Goal: Task Accomplishment & Management: Use online tool/utility

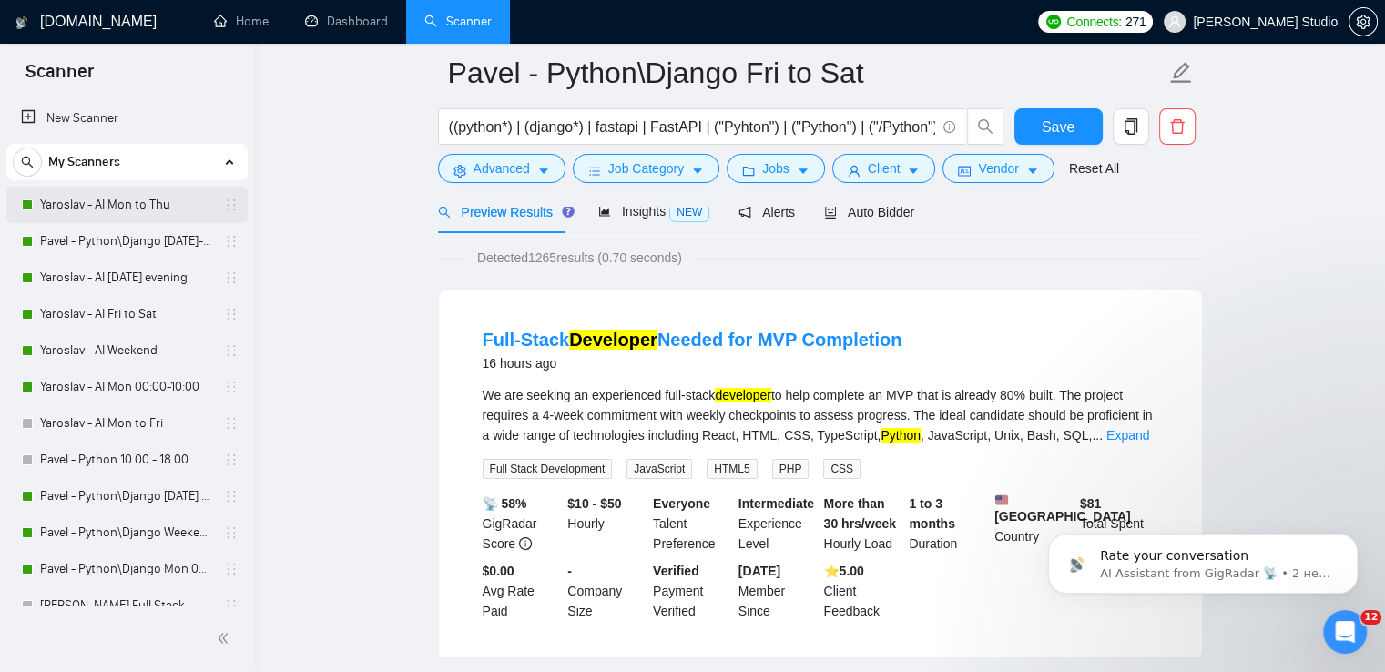
click at [82, 212] on link "Yaroslav - AI Mon to Thu" at bounding box center [126, 205] width 173 height 36
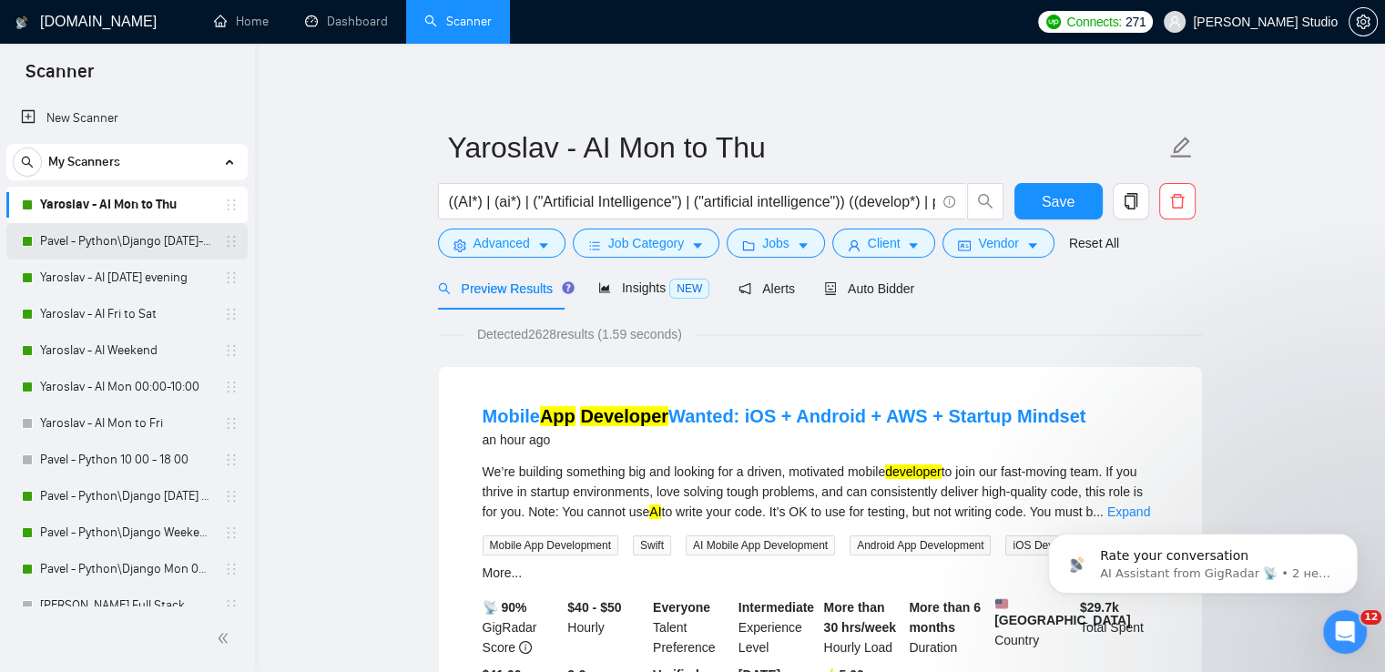
click at [139, 239] on link "Pavel - Python\Django [DATE]-[DATE] 18:00 - 10:00" at bounding box center [126, 241] width 173 height 36
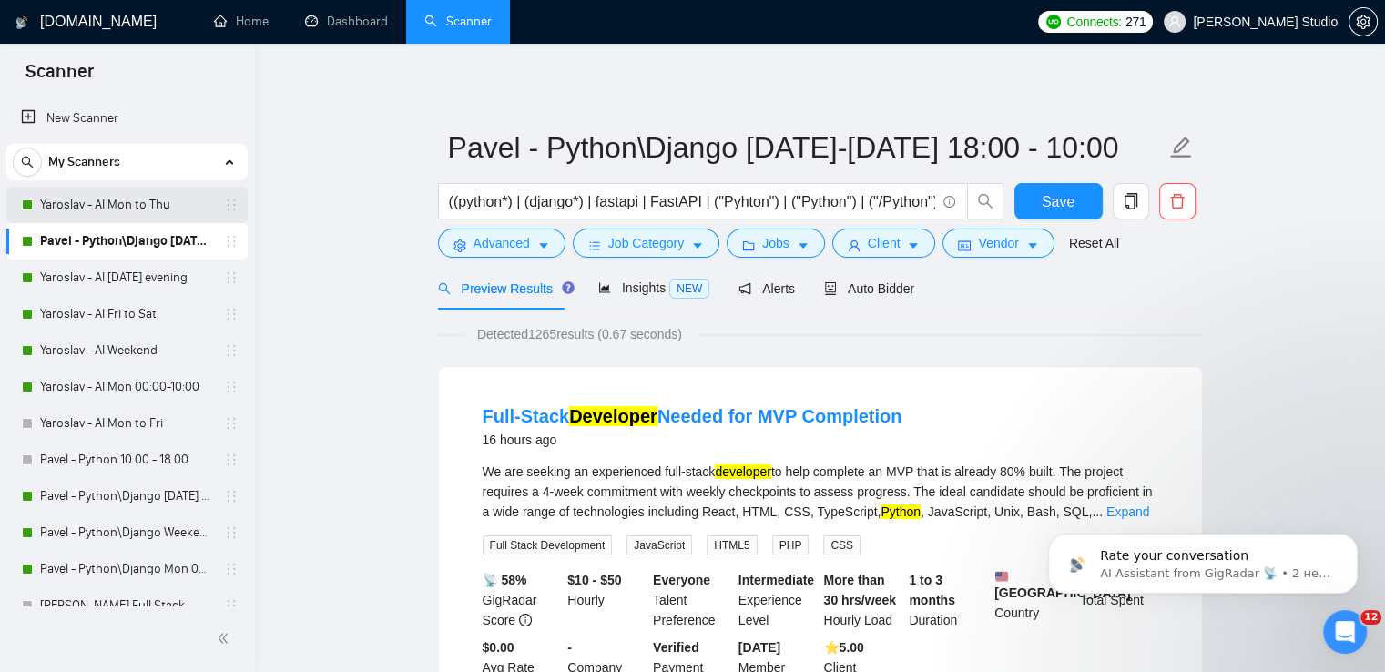
click at [128, 195] on link "Yaroslav - AI Mon to Thu" at bounding box center [126, 205] width 173 height 36
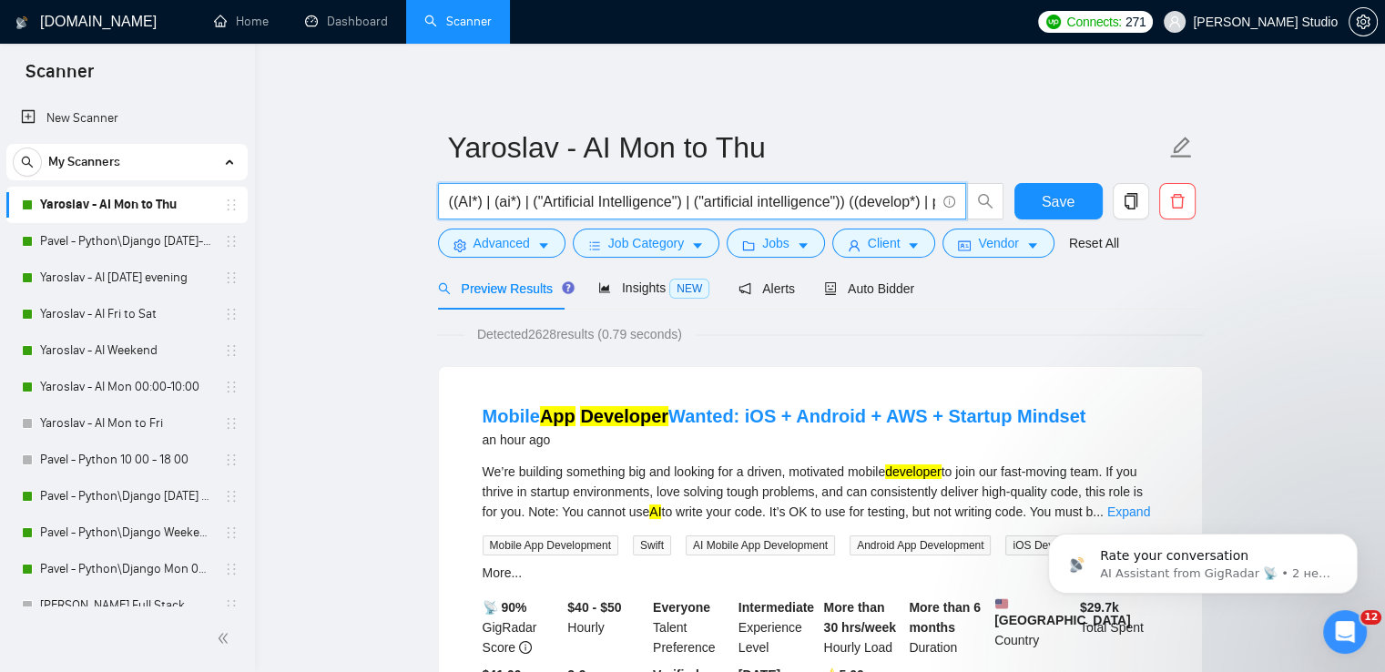
drag, startPoint x: 457, startPoint y: 201, endPoint x: 514, endPoint y: 209, distance: 57.9
click at [514, 209] on input "((AI*) | (ai*) | ("Artificial Intelligence") | ("artificial intelligence")) ((d…" at bounding box center [692, 201] width 486 height 23
drag, startPoint x: 453, startPoint y: 204, endPoint x: 841, endPoint y: 198, distance: 387.9
click at [841, 198] on input "((AI*) | (ai*) | ("Artificial Intelligence") | ("artificial intelligence")) ((d…" at bounding box center [692, 201] width 486 height 23
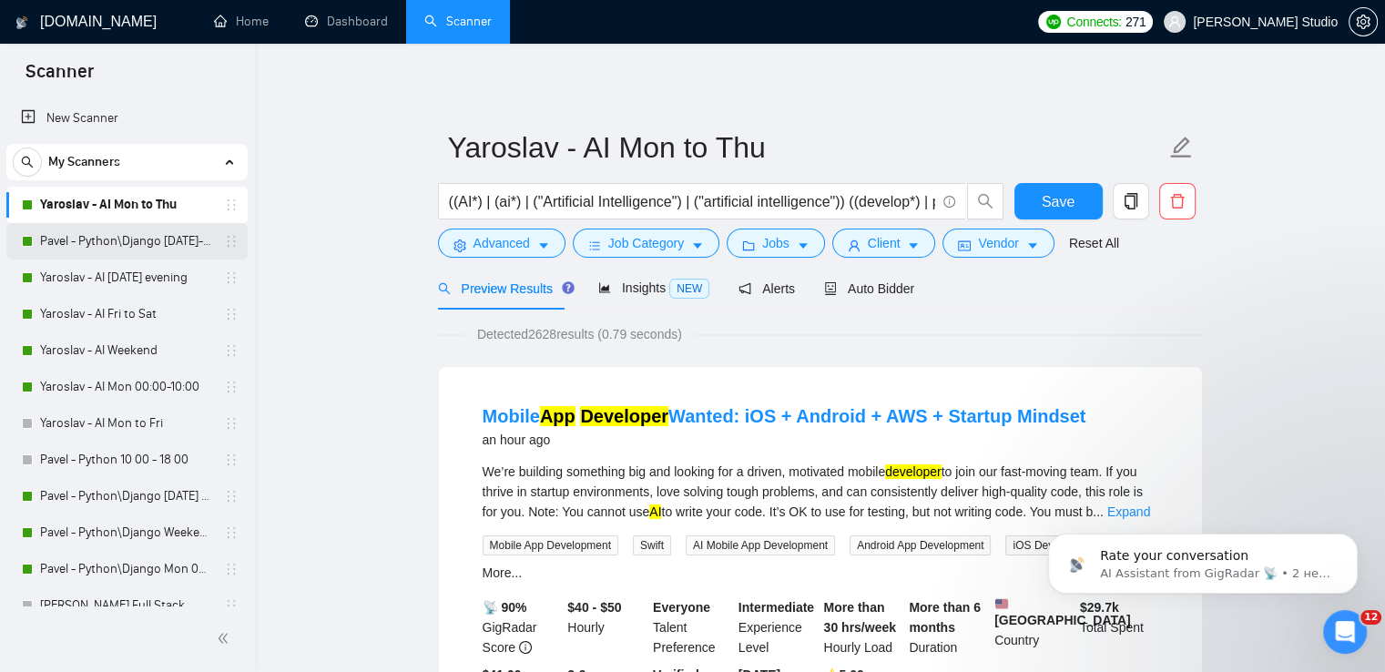
click at [102, 241] on link "Pavel - Python\Django [DATE]-[DATE] 18:00 - 10:00" at bounding box center [126, 241] width 173 height 36
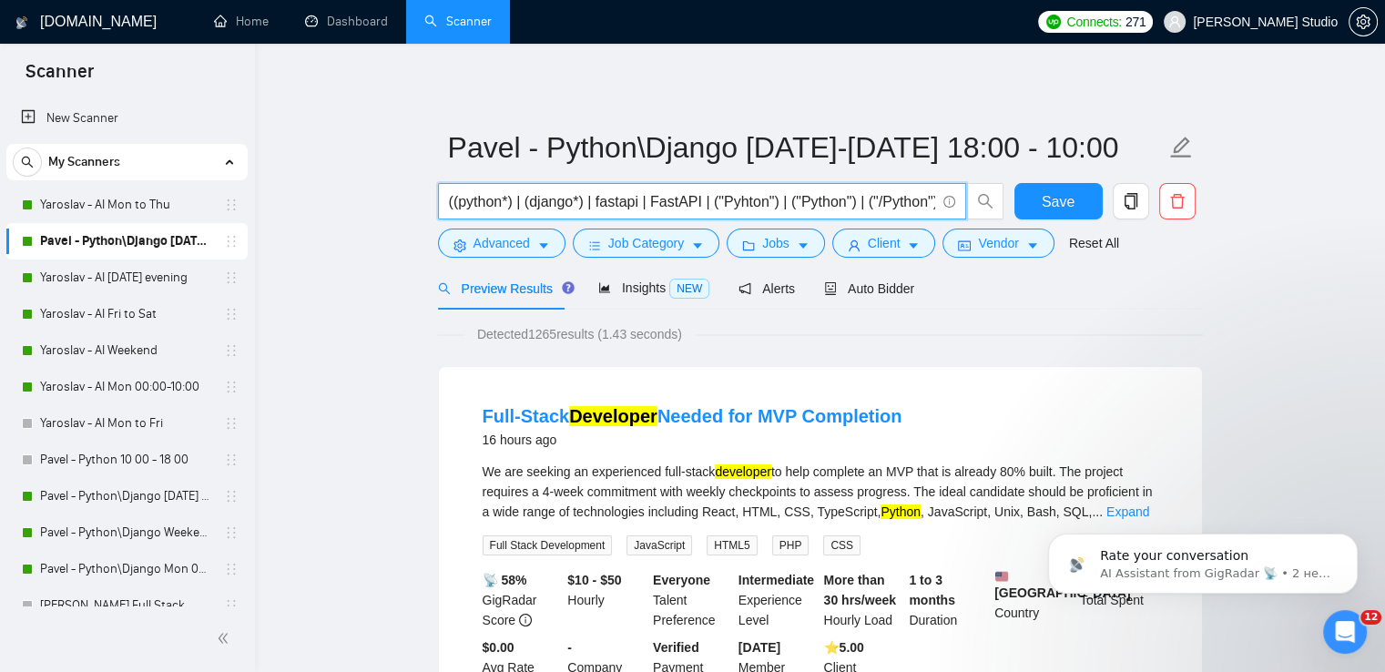
click at [459, 200] on input "((python*) | (django*) | fastapi | FastAPI | ("Pyhton") | ("Python") | ("/Pytho…" at bounding box center [692, 201] width 486 height 23
paste input "(AI*) | (ai*) | ("Artificial Intelligence") | ("artificial intelligence")"
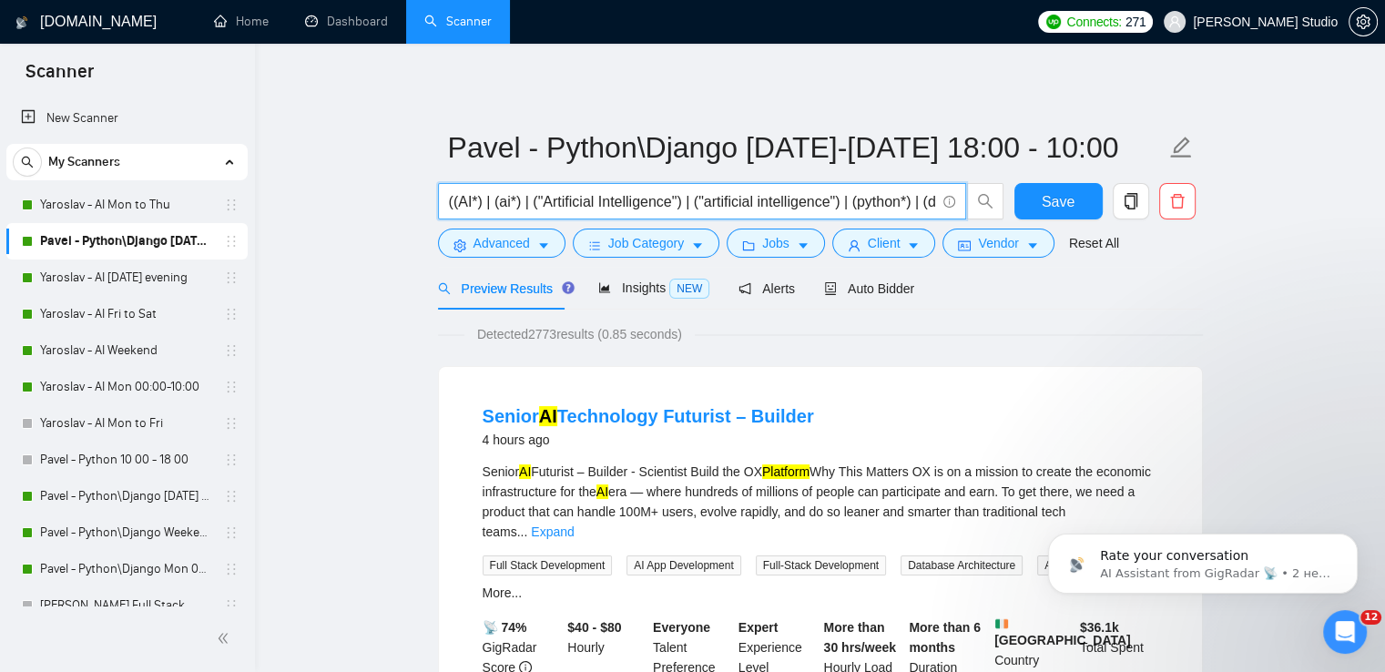
drag, startPoint x: 456, startPoint y: 201, endPoint x: 855, endPoint y: 201, distance: 398.8
click at [855, 201] on input "((AI*) | (ai*) | ("Artificial Intelligence") | ("artificial intelligence") | (p…" at bounding box center [692, 201] width 486 height 23
type input "((AI*) | (ai*) | ("Artificial Intelligence") | ("artificial intelligence") | (p…"
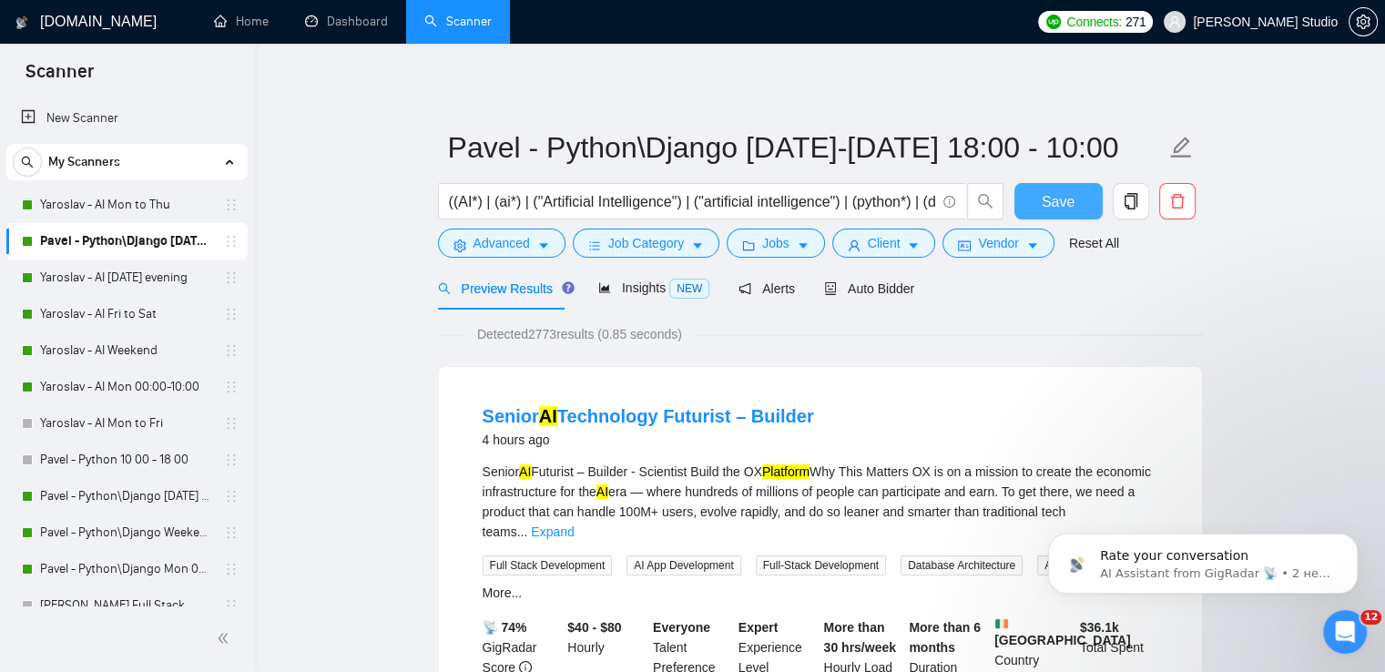
click at [1074, 207] on button "Save" at bounding box center [1058, 201] width 88 height 36
click at [113, 495] on link "Pavel - Python\Django [DATE] evening to 00 00" at bounding box center [126, 496] width 173 height 36
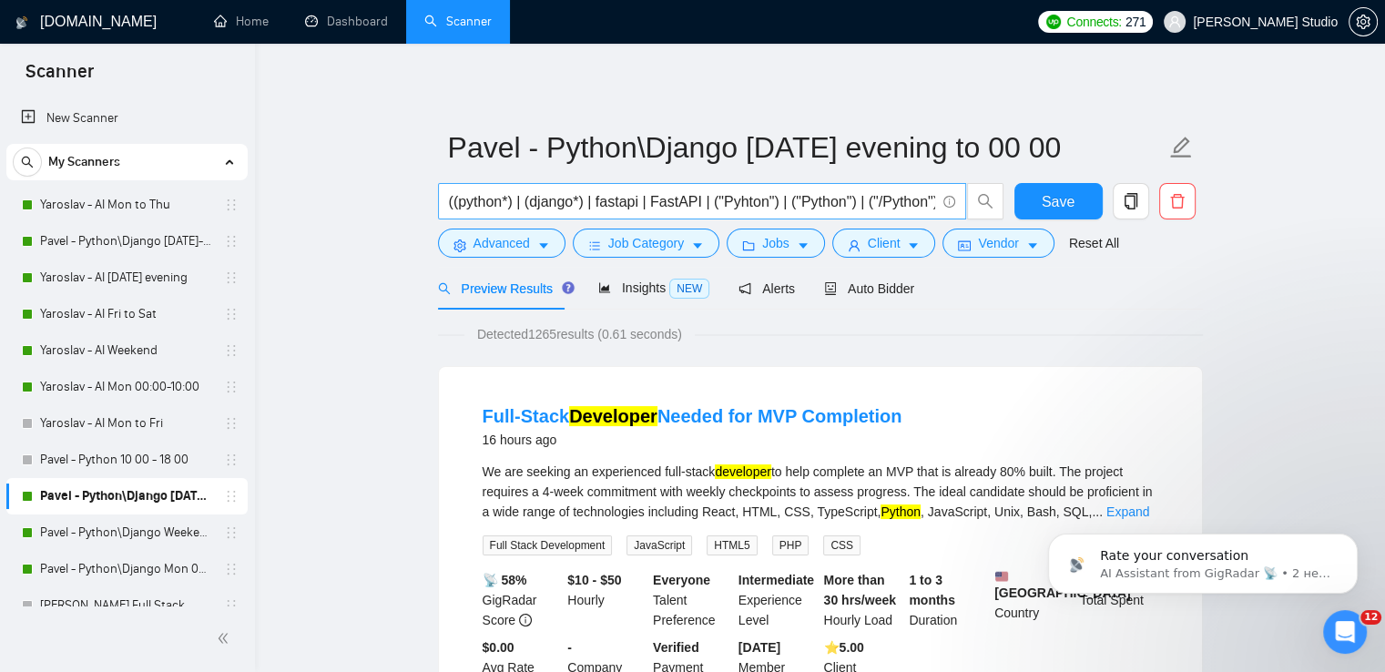
click at [458, 203] on input "((python*) | (django*) | fastapi | FastAPI | ("Pyhton") | ("Python") | ("/Pytho…" at bounding box center [692, 201] width 486 height 23
paste input "AI*) | (ai*) | ("Artificial Intelligence") | ("artificial intelligence") | ("
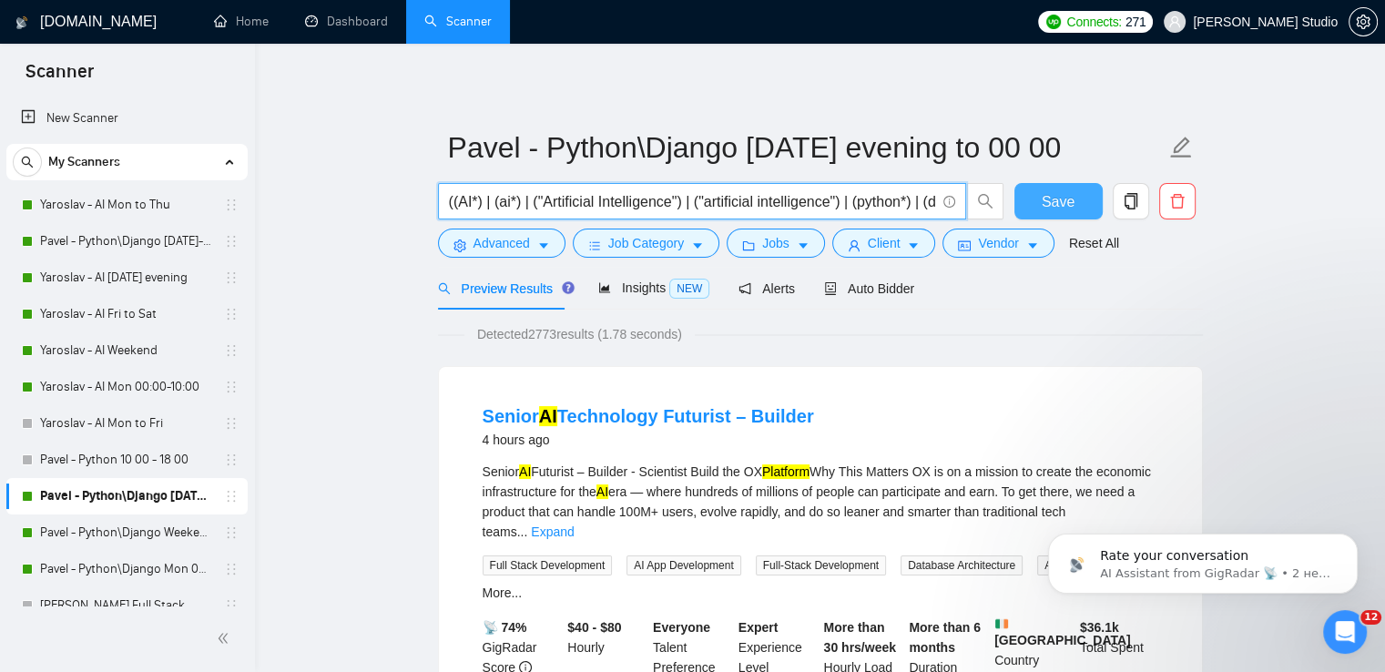
type input "((AI*) | (ai*) | ("Artificial Intelligence") | ("artificial intelligence") | (p…"
click at [1064, 205] on span "Save" at bounding box center [1058, 201] width 33 height 23
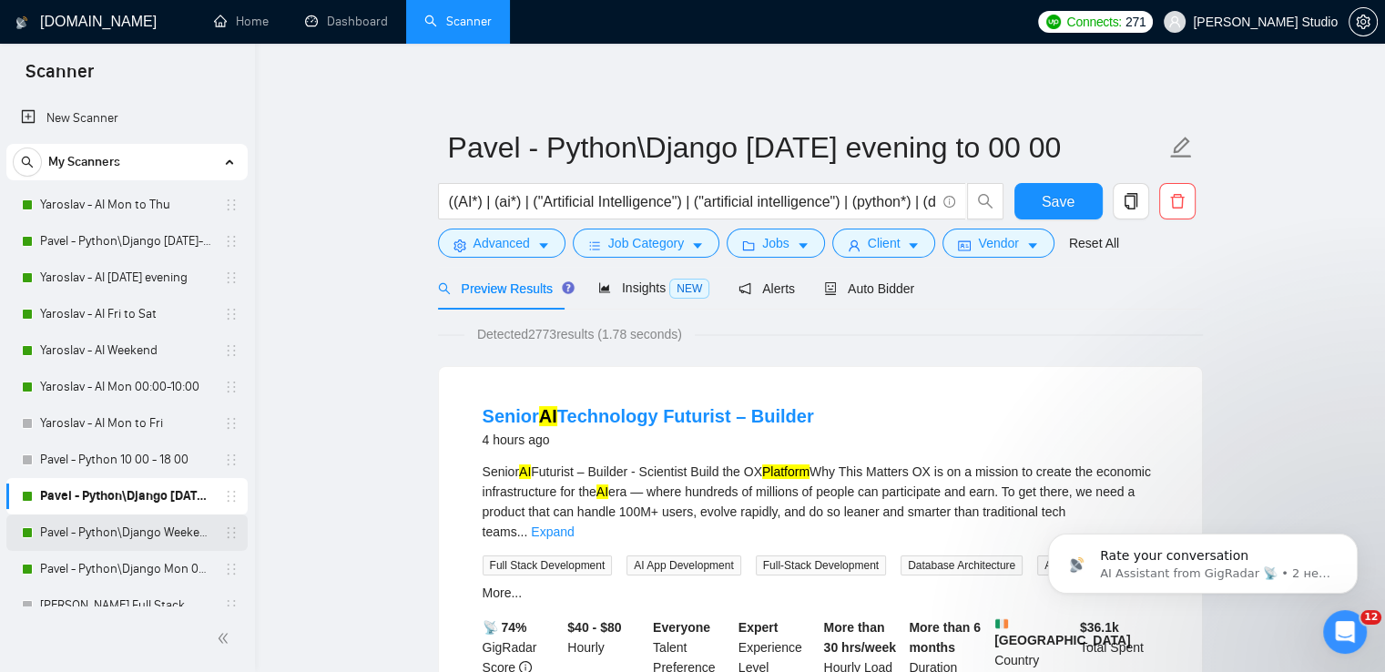
click at [103, 540] on link "Pavel - Python\Django Weekends" at bounding box center [126, 532] width 173 height 36
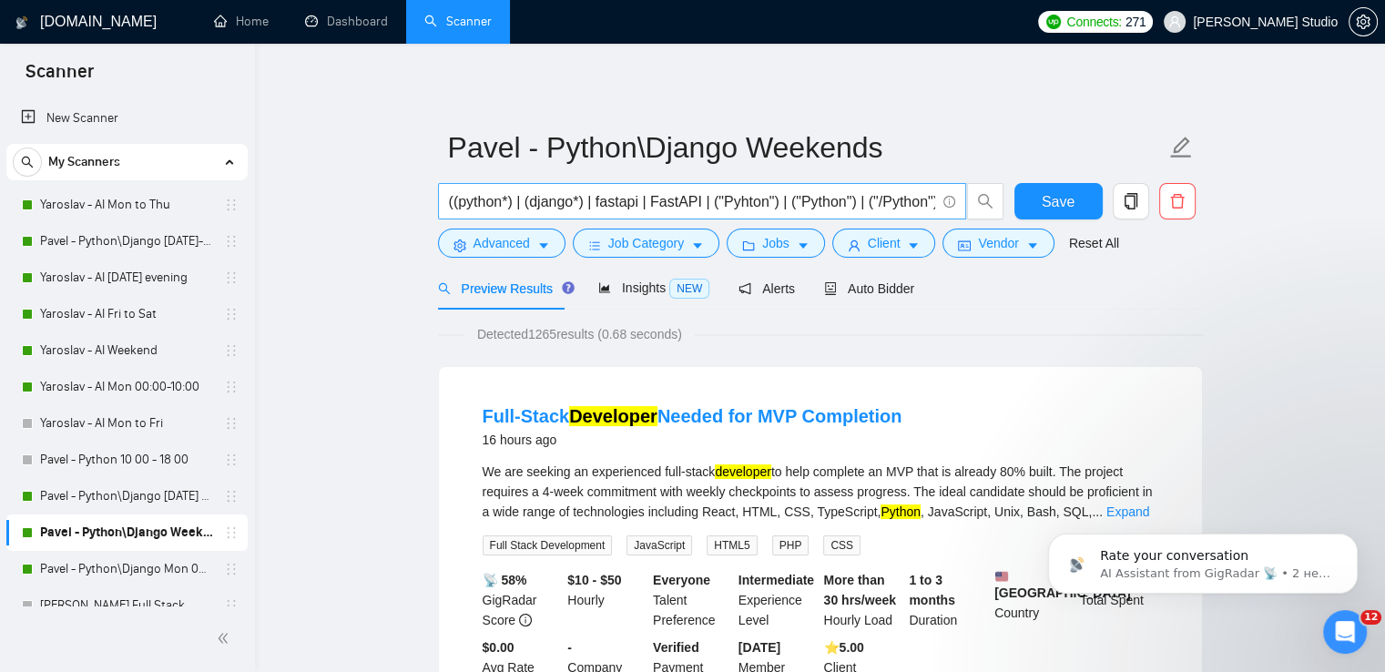
click at [456, 200] on input "((python*) | (django*) | fastapi | FastAPI | ("Pyhton") | ("Python") | ("/Pytho…" at bounding box center [692, 201] width 486 height 23
paste input "AI*) | (ai*) | ("Artificial Intelligence") | ("artificial intelligence") | ("
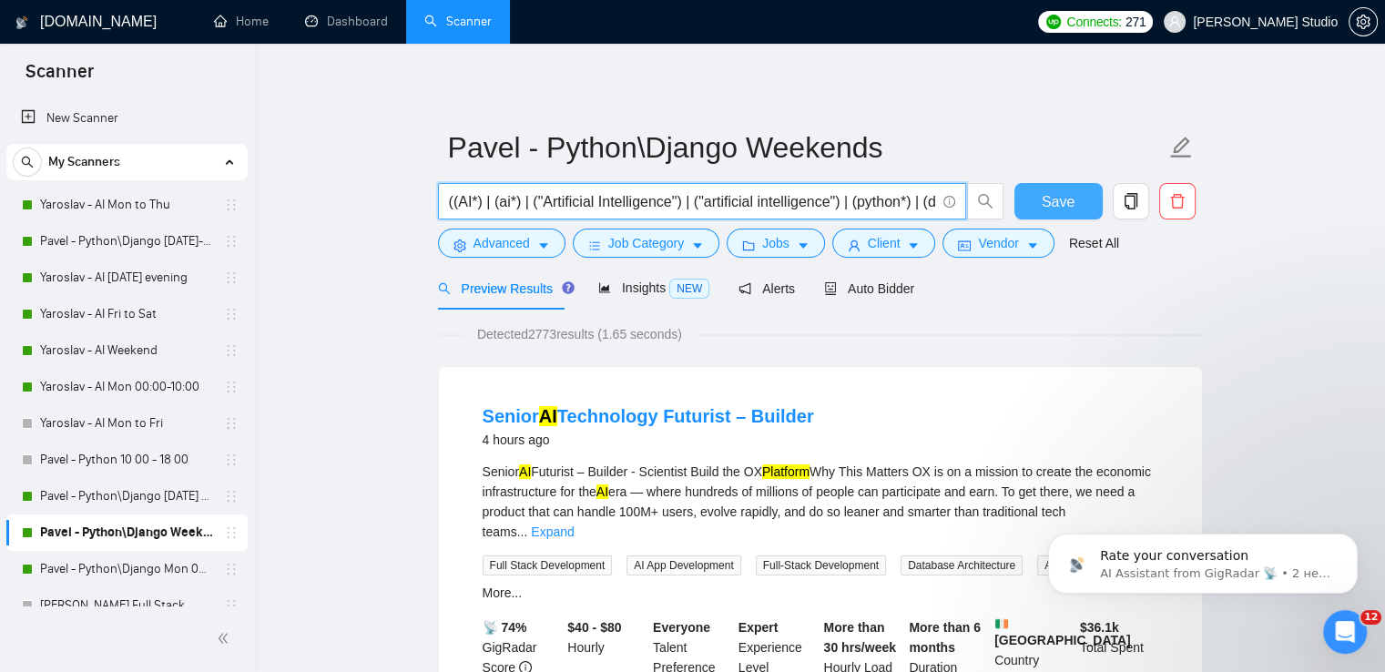
type input "((AI*) | (ai*) | ("Artificial Intelligence") | ("artificial intelligence") | (p…"
click at [1060, 204] on span "Save" at bounding box center [1058, 201] width 33 height 23
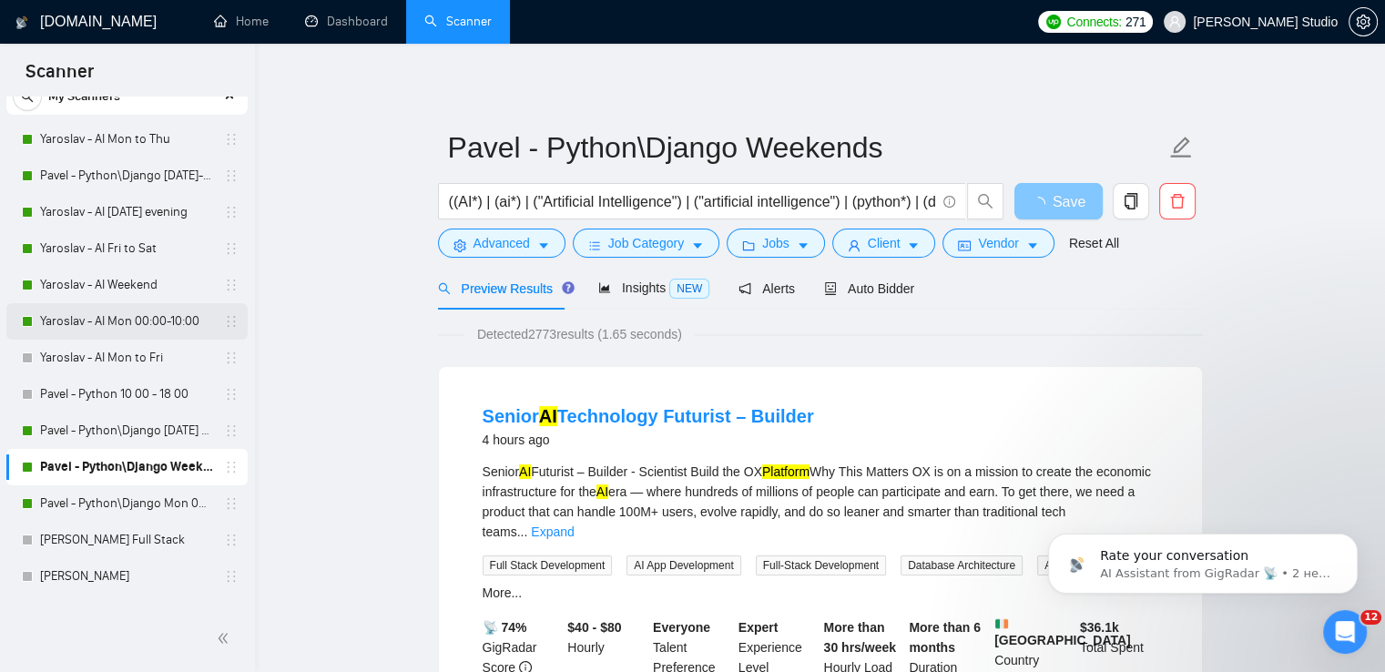
scroll to position [91, 0]
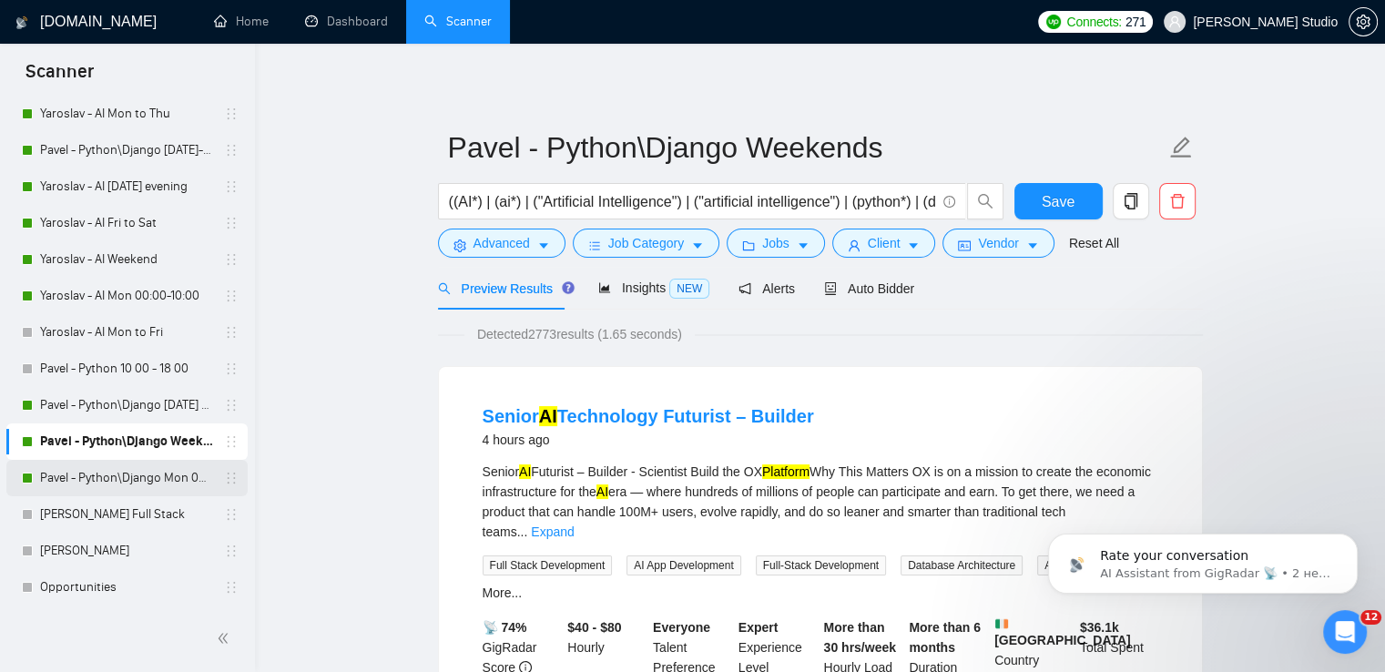
click at [114, 473] on link "Pavel - Python\Django Mon 00:00 - 10:00" at bounding box center [126, 478] width 173 height 36
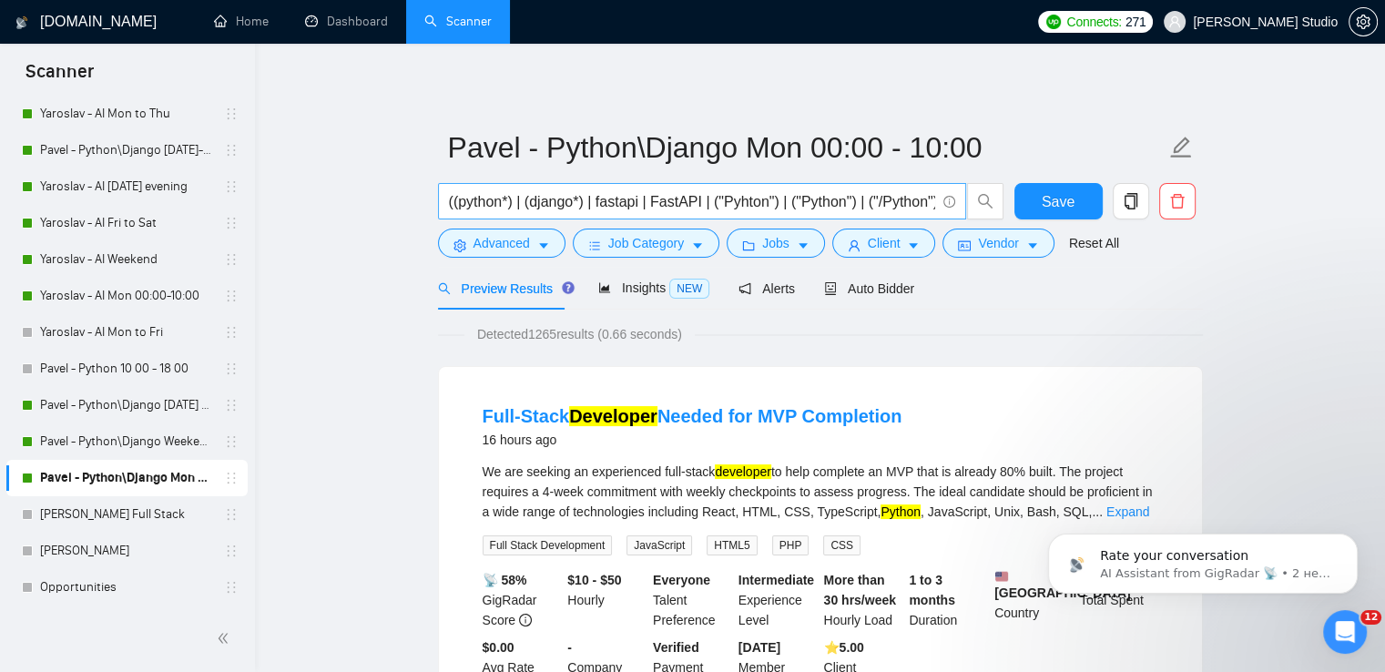
drag, startPoint x: 457, startPoint y: 202, endPoint x: 466, endPoint y: 204, distance: 9.3
click at [463, 203] on input "((python*) | (django*) | fastapi | FastAPI | ("Pyhton") | ("Python") | ("/Pytho…" at bounding box center [692, 201] width 486 height 23
click at [456, 205] on input "((python*) | (django*) | fastapi | FastAPI | ("Pyhton") | ("Python") | ("/Pytho…" at bounding box center [692, 201] width 486 height 23
paste input "AI*) | (ai*) | ("Artificial Intelligence") | ("artificial intelligence") | ("
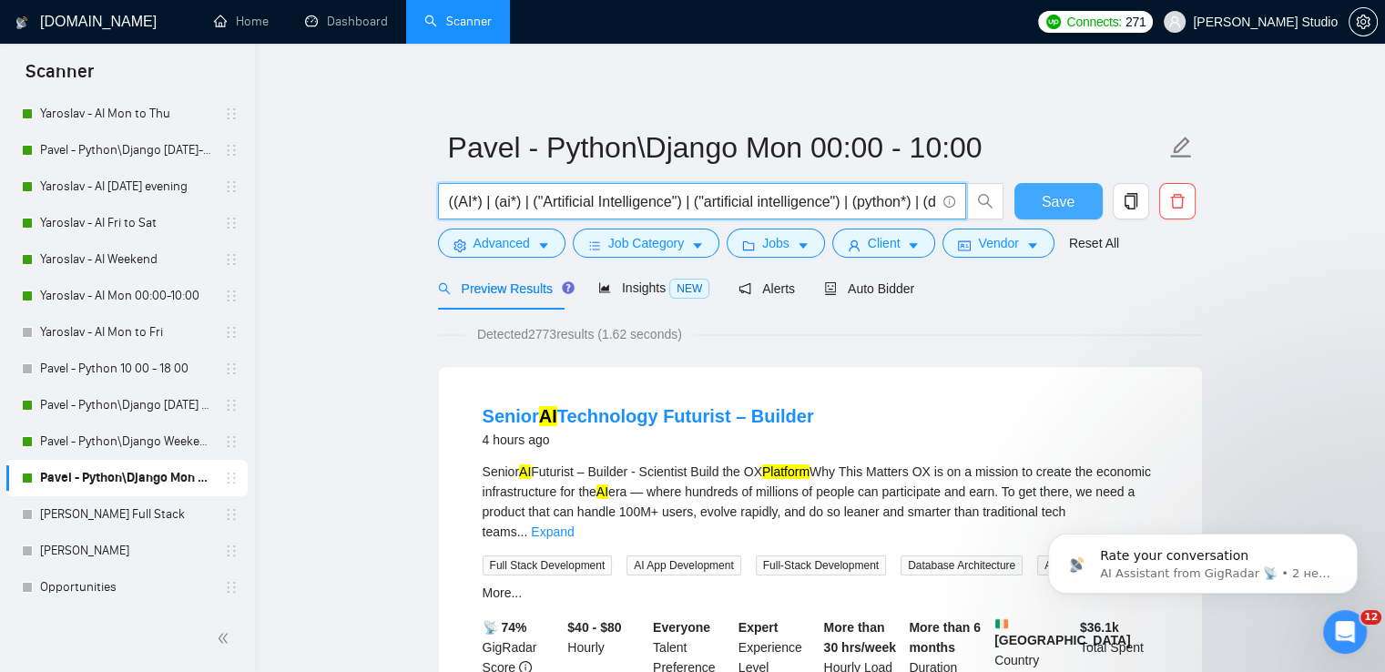
type input "((AI*) | (ai*) | ("Artificial Intelligence") | ("artificial intelligence") | (p…"
click at [1056, 192] on span "Save" at bounding box center [1058, 201] width 33 height 23
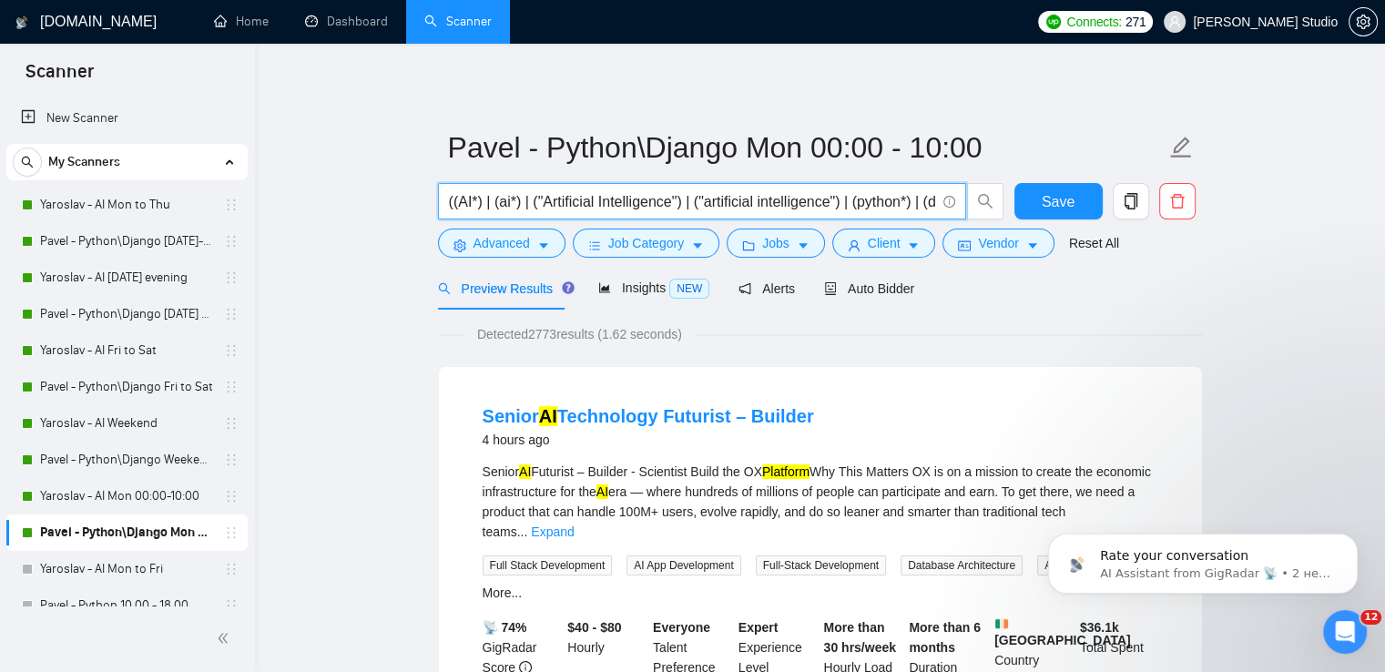
drag, startPoint x: 458, startPoint y: 201, endPoint x: 856, endPoint y: 201, distance: 397.9
click at [856, 201] on input "((AI*) | (ai*) | ("Artificial Intelligence") | ("artificial intelligence") | (p…" at bounding box center [692, 201] width 486 height 23
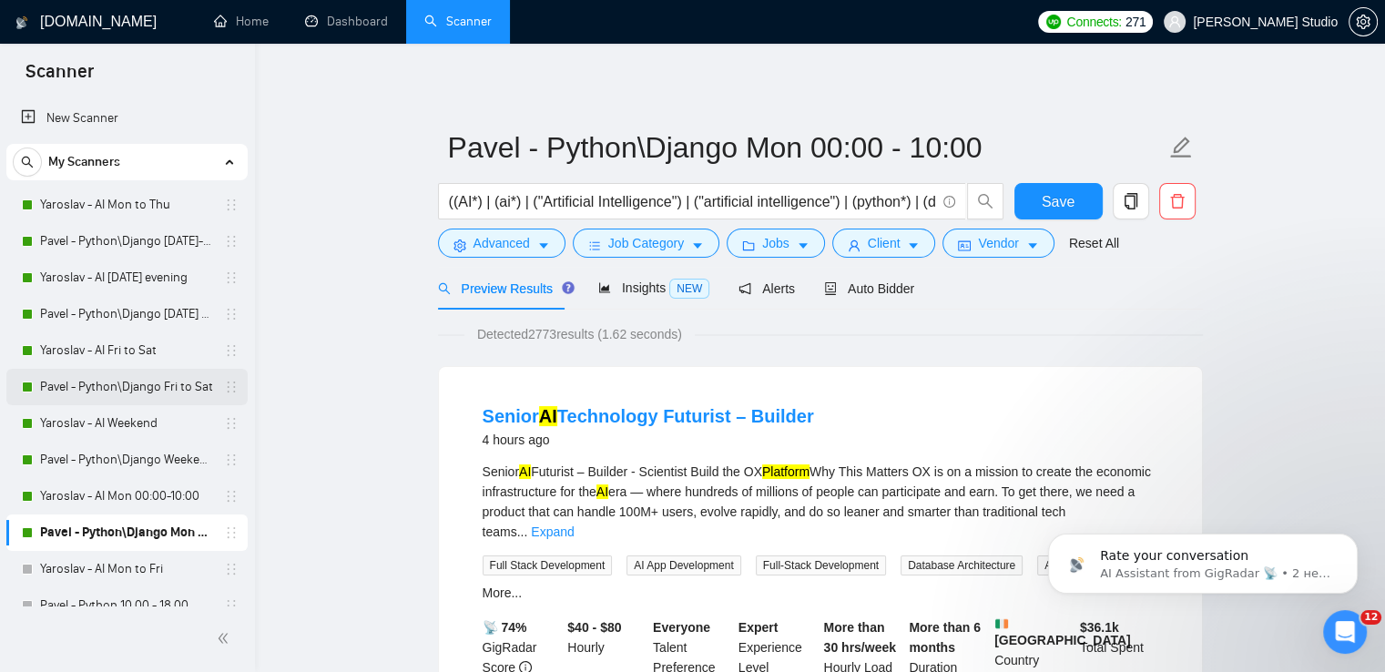
click at [119, 381] on link "Pavel - Python\Django Fri to Sat" at bounding box center [126, 387] width 173 height 36
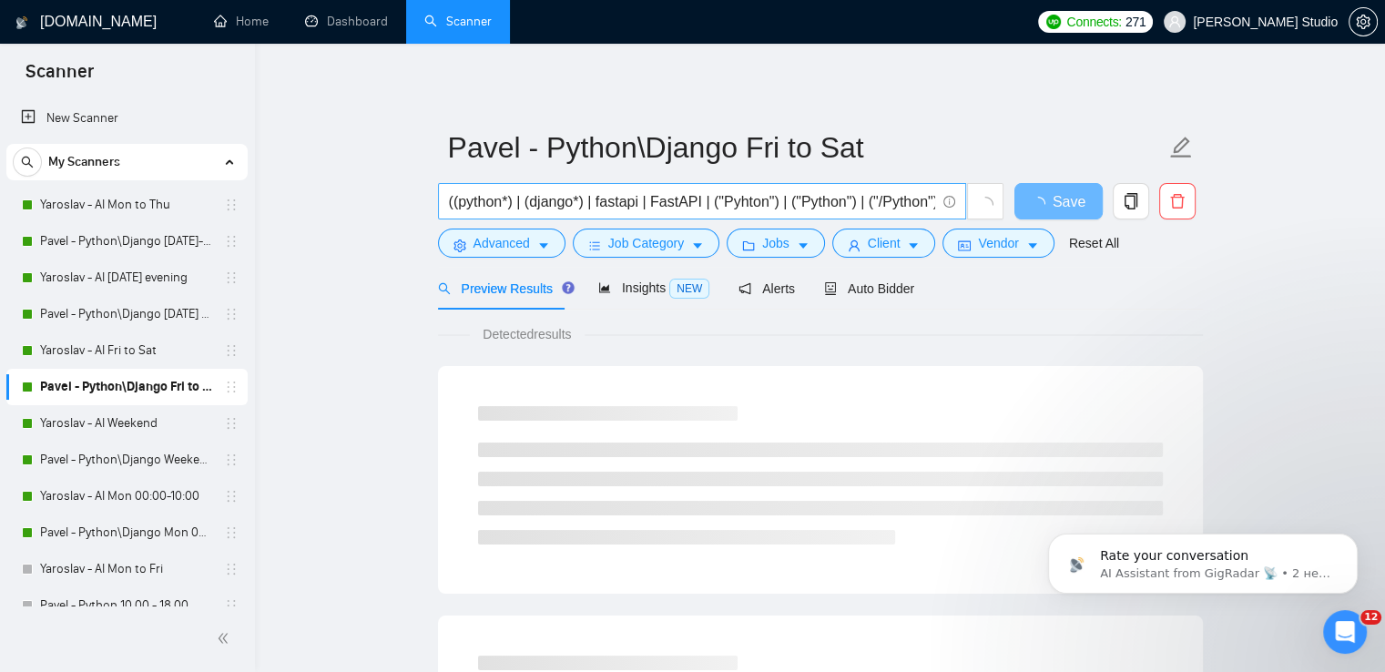
click at [459, 201] on input "((python*) | (django*) | fastapi | FastAPI | ("Pyhton") | ("Python") | ("/Pytho…" at bounding box center [692, 201] width 486 height 23
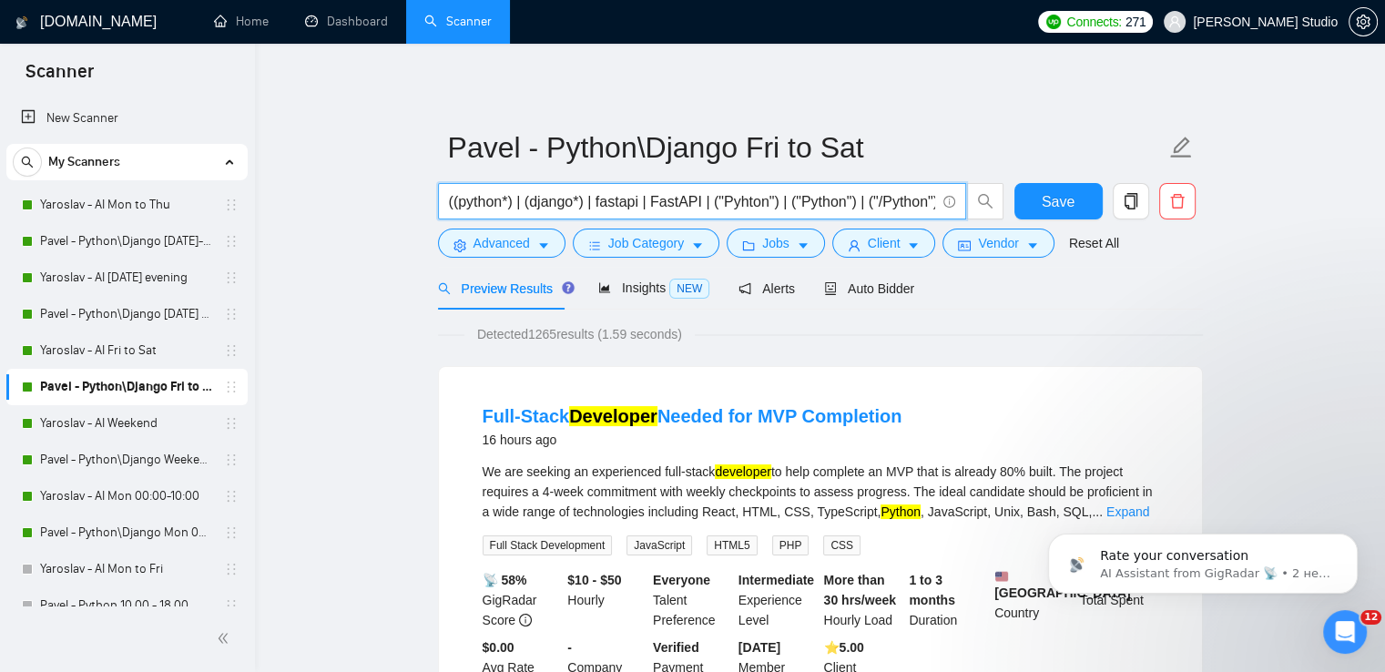
paste input "AI*) | (ai*) | ("Artificial Intelligence") | ("artificial intelligence") | ("
type input "((AI*) | (ai*) | ("Artificial Intelligence") | ("artificial intelligence") | (p…"
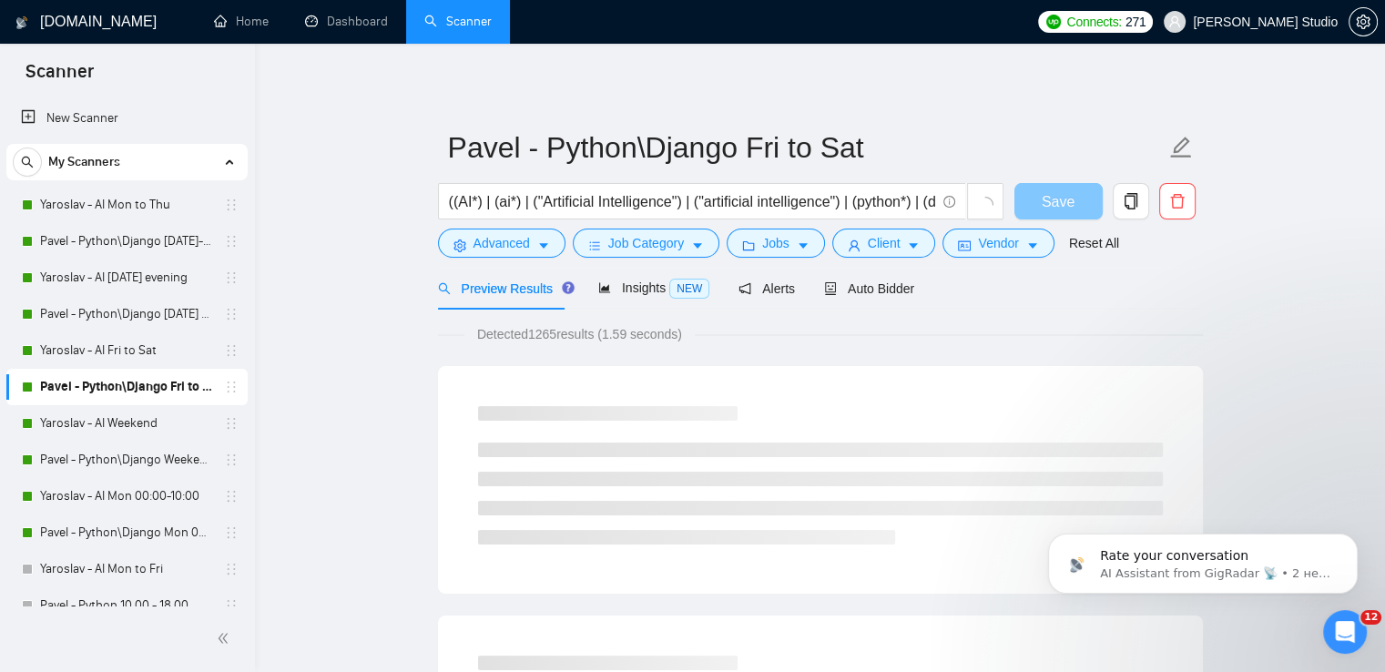
click at [1058, 198] on span "Save" at bounding box center [1058, 201] width 33 height 23
